Goal: Information Seeking & Learning: Learn about a topic

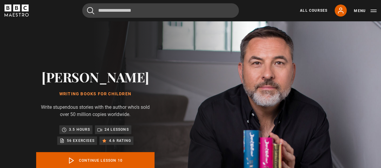
scroll to position [239, 0]
click at [188, 81] on div "David Walliams Writing Books for Children Write stupendous stories with the aut…" at bounding box center [95, 131] width 191 height 221
click at [191, 89] on div "David Walliams Writing Books for Children Write stupendous stories with the aut…" at bounding box center [95, 131] width 191 height 221
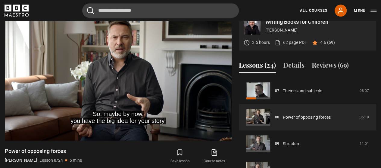
scroll to position [250, 0]
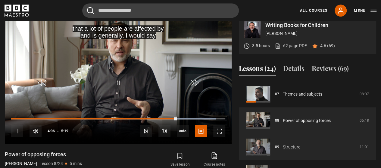
click at [289, 148] on link "Structure" at bounding box center [291, 147] width 17 height 6
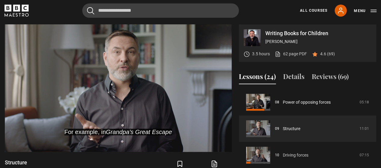
click at [289, 152] on link "Driving forces" at bounding box center [296, 155] width 26 height 6
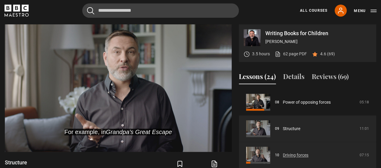
drag, startPoint x: 0, startPoint y: 0, endPoint x: 289, endPoint y: 148, distance: 324.8
click at [289, 152] on link "Driving forces" at bounding box center [296, 155] width 26 height 6
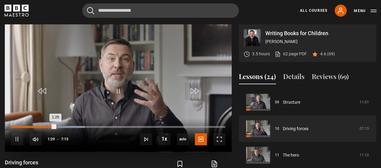
click at [56, 127] on div "Loaded : 34.48% 1:32 1:29" at bounding box center [118, 127] width 214 height 2
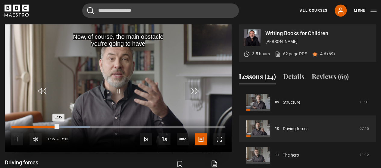
click at [51, 127] on div "Loaded : 36.78% 1:21 1:35" at bounding box center [118, 127] width 214 height 2
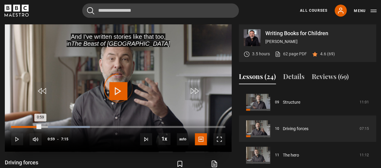
click at [40, 126] on div "Loaded : 36.78% 0:59 0:59" at bounding box center [118, 127] width 214 height 2
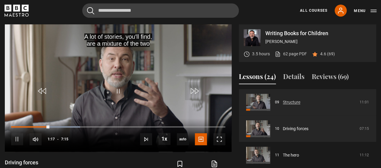
click at [283, 99] on link "Structure" at bounding box center [291, 102] width 17 height 6
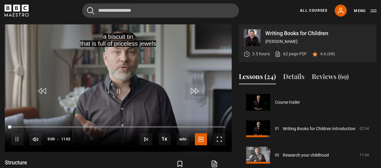
scroll to position [212, 0]
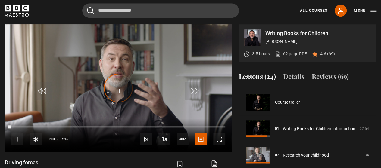
scroll to position [239, 0]
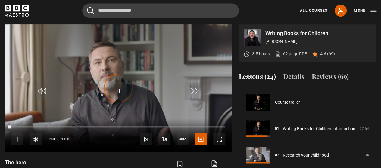
scroll to position [265, 0]
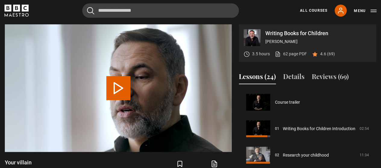
scroll to position [292, 0]
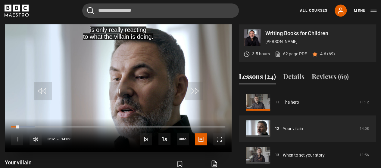
click at [131, 68] on video "Video Player" at bounding box center [118, 88] width 227 height 128
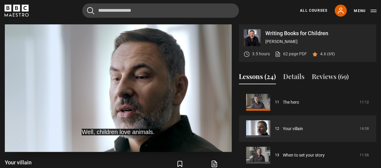
click at [133, 68] on video "Video Player" at bounding box center [118, 88] width 227 height 128
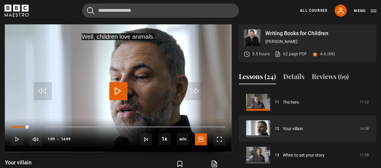
click at [133, 68] on video "Video Player" at bounding box center [118, 88] width 227 height 128
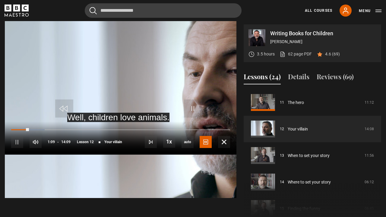
drag, startPoint x: 133, startPoint y: 68, endPoint x: 133, endPoint y: 105, distance: 36.4
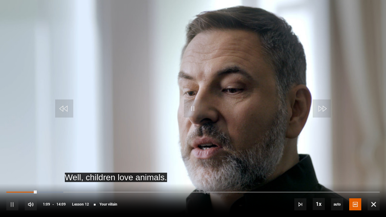
click at [133, 105] on video "Video Player" at bounding box center [193, 108] width 386 height 217
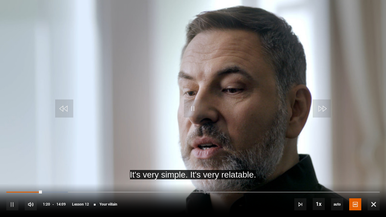
click at [133, 105] on video "Video Player" at bounding box center [193, 108] width 386 height 217
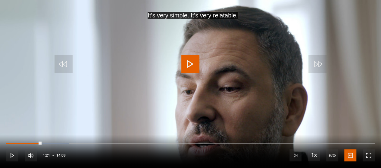
drag, startPoint x: 133, startPoint y: 105, endPoint x: 133, endPoint y: 68, distance: 36.4
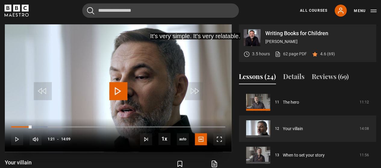
click at [133, 68] on video "Video Player" at bounding box center [118, 88] width 227 height 128
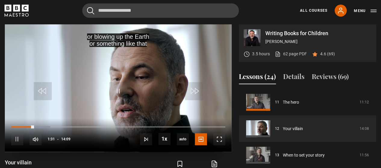
click at [133, 68] on video "Video Player" at bounding box center [118, 88] width 227 height 128
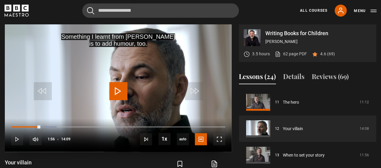
click at [133, 68] on video "Video Player" at bounding box center [118, 88] width 227 height 128
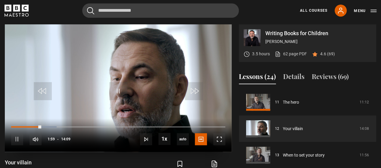
click at [133, 68] on video "Video Player" at bounding box center [118, 88] width 227 height 128
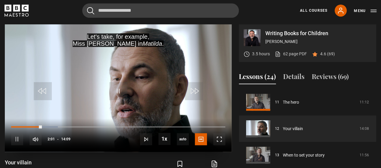
click at [133, 68] on video "Video Player" at bounding box center [118, 88] width 227 height 128
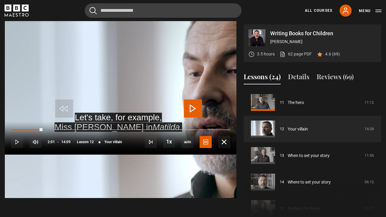
drag, startPoint x: 133, startPoint y: 68, endPoint x: 133, endPoint y: 105, distance: 36.4
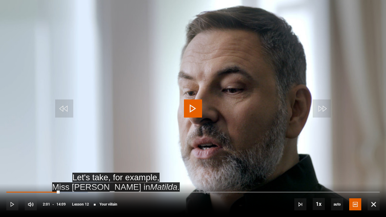
click at [133, 105] on video "Video Player" at bounding box center [193, 108] width 386 height 217
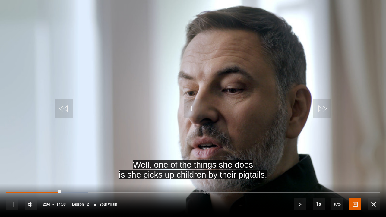
click at [133, 105] on video "Video Player" at bounding box center [193, 108] width 386 height 217
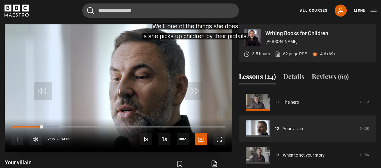
click at [133, 68] on video "Video Player" at bounding box center [118, 88] width 227 height 128
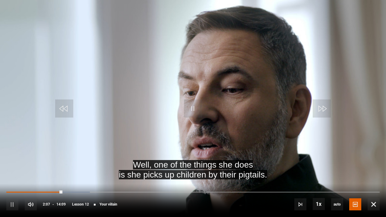
drag, startPoint x: 133, startPoint y: 105, endPoint x: 133, endPoint y: 68, distance: 36.4
click at [133, 105] on video "Video Player" at bounding box center [193, 108] width 386 height 217
click at [133, 68] on video "Video Player" at bounding box center [193, 108] width 386 height 217
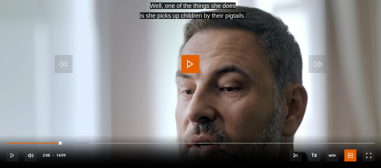
click at [133, 68] on video "Video Player" at bounding box center [190, 84] width 381 height 168
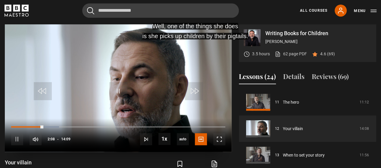
click at [133, 68] on video "Video Player" at bounding box center [118, 88] width 227 height 128
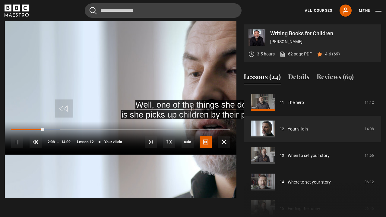
drag, startPoint x: 133, startPoint y: 68, endPoint x: 133, endPoint y: 105, distance: 36.4
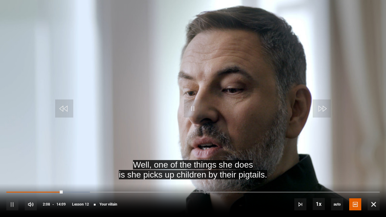
click at [133, 105] on video "Video Player" at bounding box center [193, 108] width 386 height 217
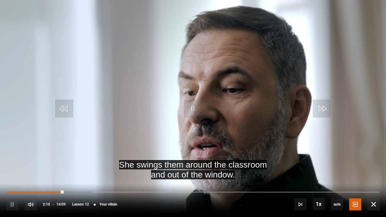
click at [133, 105] on video "Video Player" at bounding box center [193, 108] width 386 height 217
drag, startPoint x: 133, startPoint y: 105, endPoint x: 133, endPoint y: 68, distance: 36.4
click at [133, 68] on video "Video Player" at bounding box center [193, 108] width 386 height 217
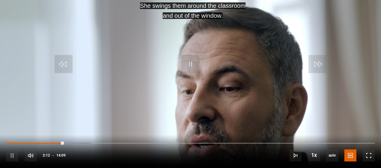
click at [133, 68] on video "Video Player" at bounding box center [190, 84] width 381 height 168
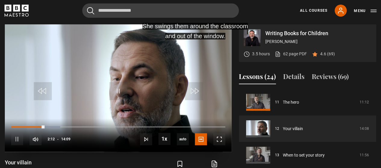
click at [133, 68] on video "Video Player" at bounding box center [118, 88] width 227 height 128
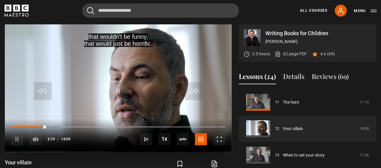
click at [133, 68] on video "Video Player" at bounding box center [118, 88] width 227 height 128
click at [118, 77] on video "Video Player" at bounding box center [118, 88] width 227 height 128
